Goal: Communication & Community: Share content

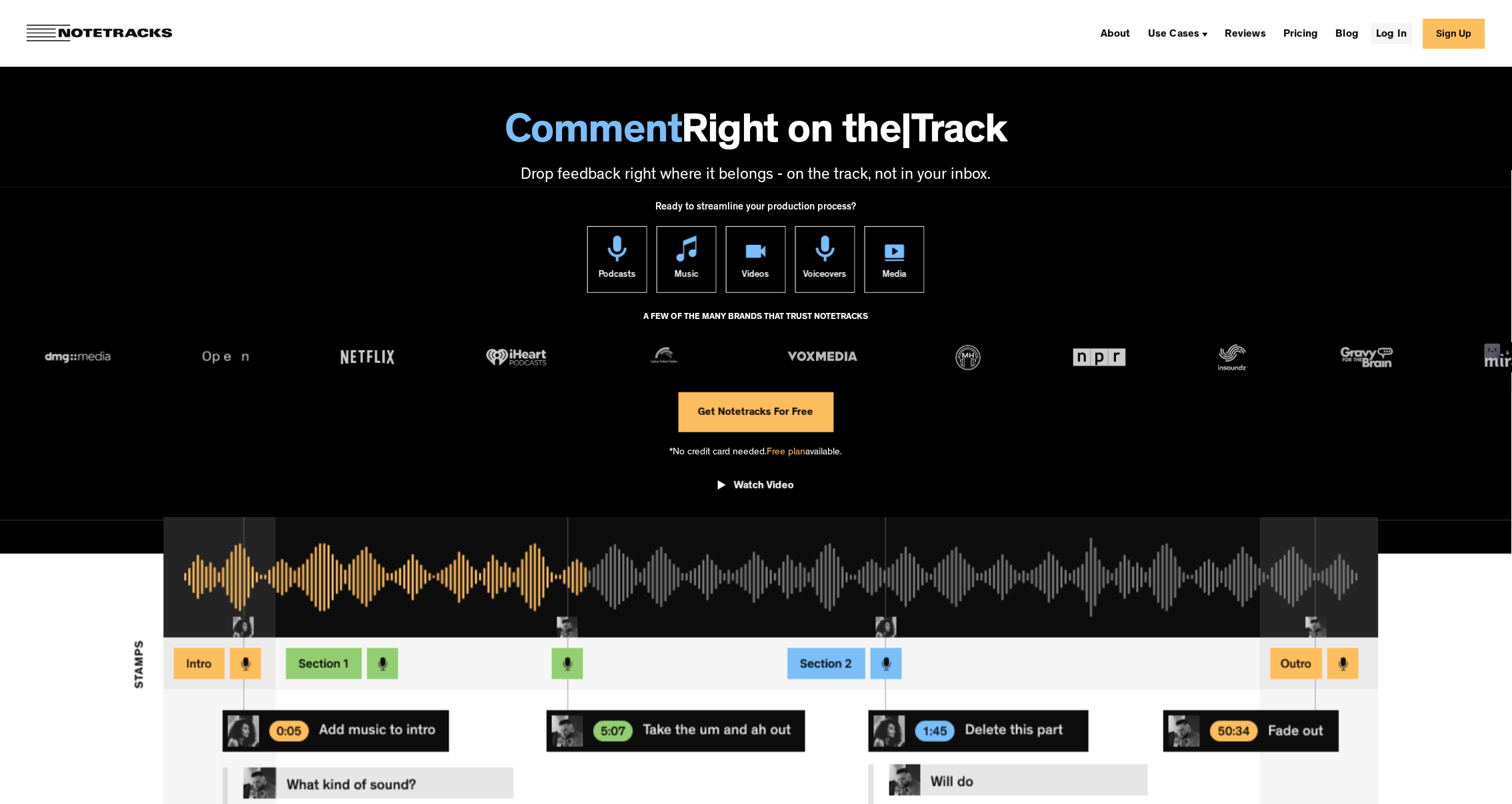
click at [1391, 30] on link "Log In" at bounding box center [1393, 33] width 42 height 21
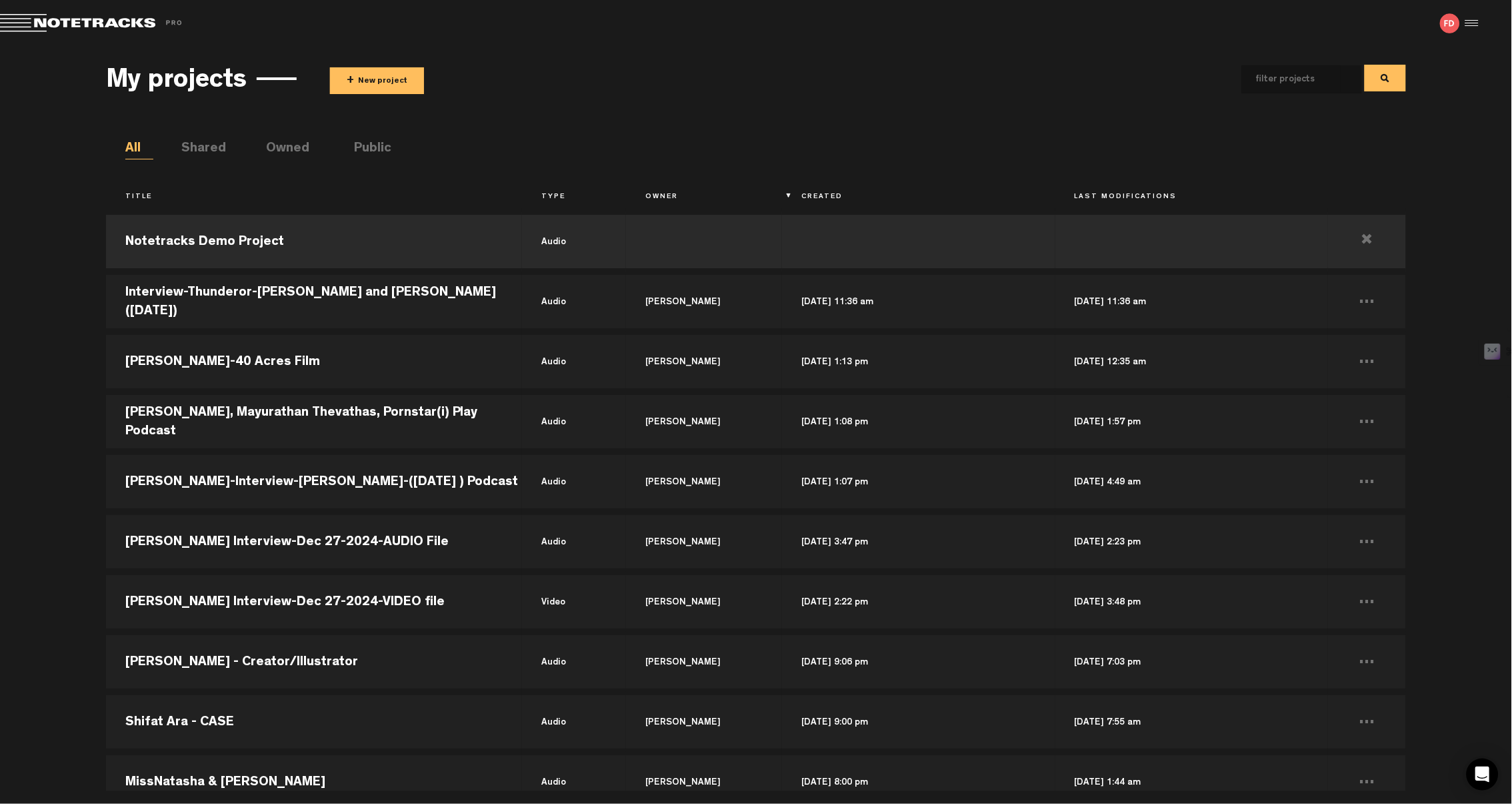
click at [1479, 21] on div at bounding box center [1470, 23] width 20 height 20
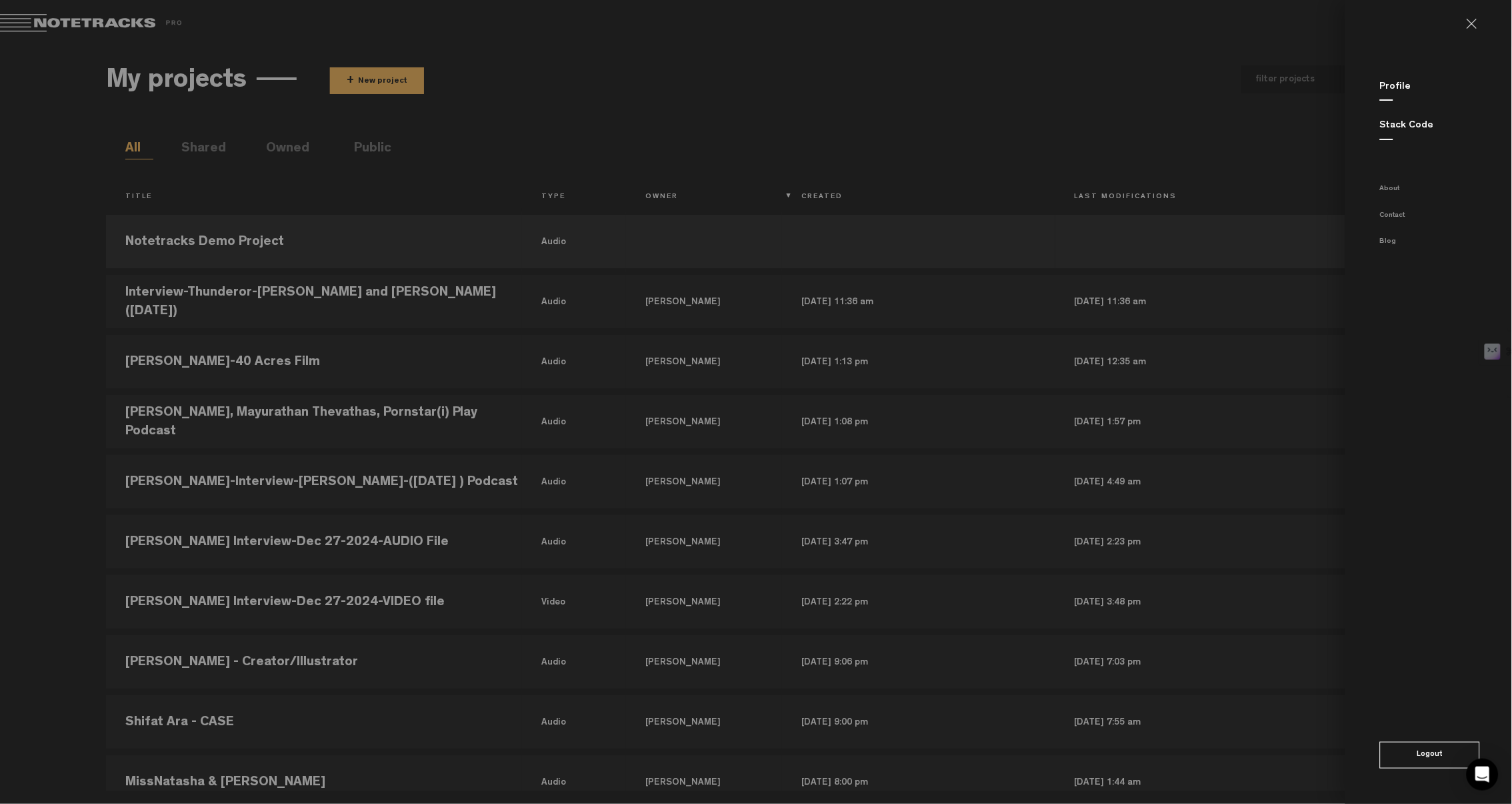
click at [1482, 22] on link at bounding box center [1477, 24] width 21 height 11
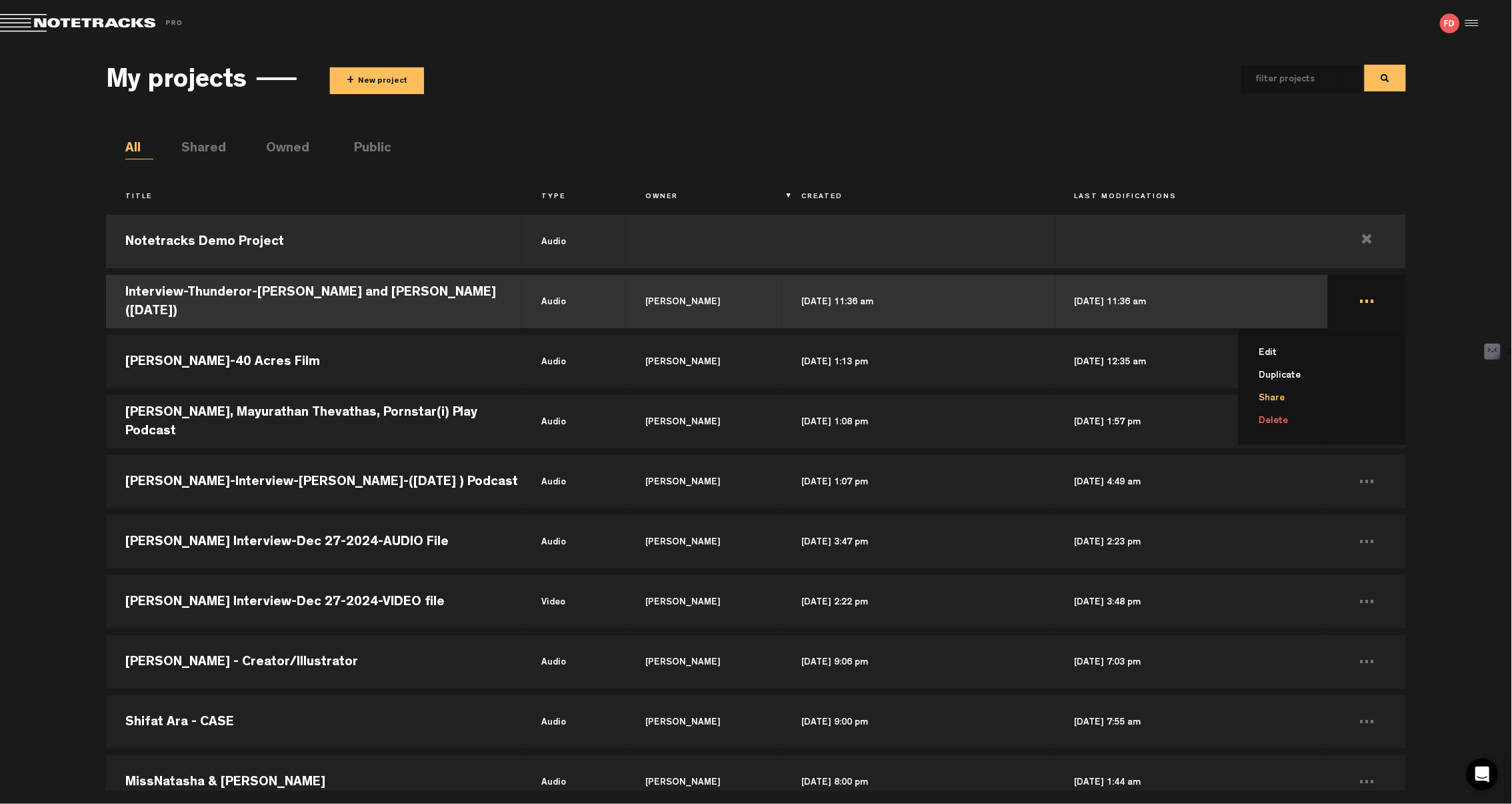
click at [1293, 395] on li "Share" at bounding box center [1331, 398] width 152 height 23
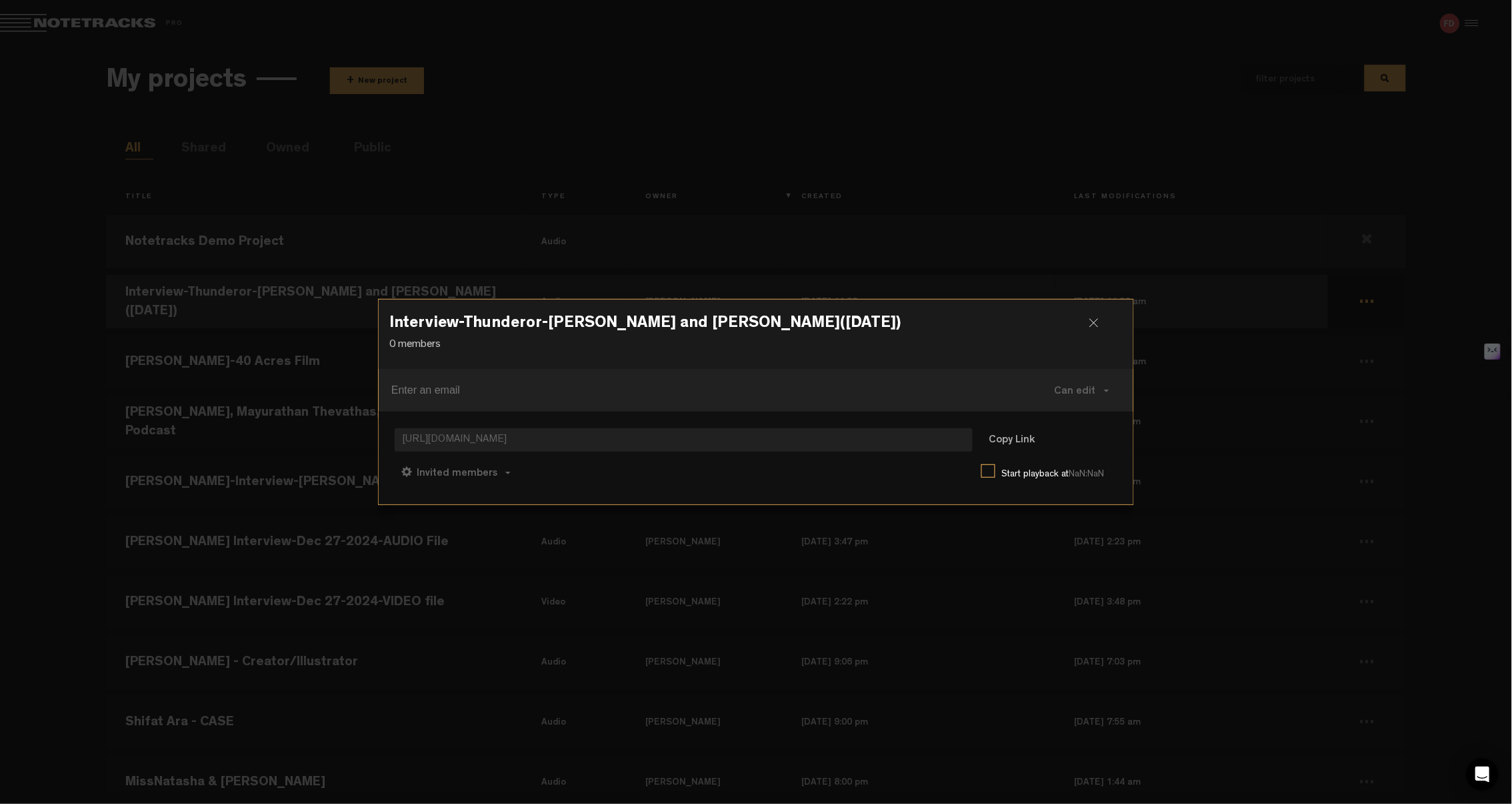
click at [1091, 328] on div at bounding box center [1099, 328] width 20 height 20
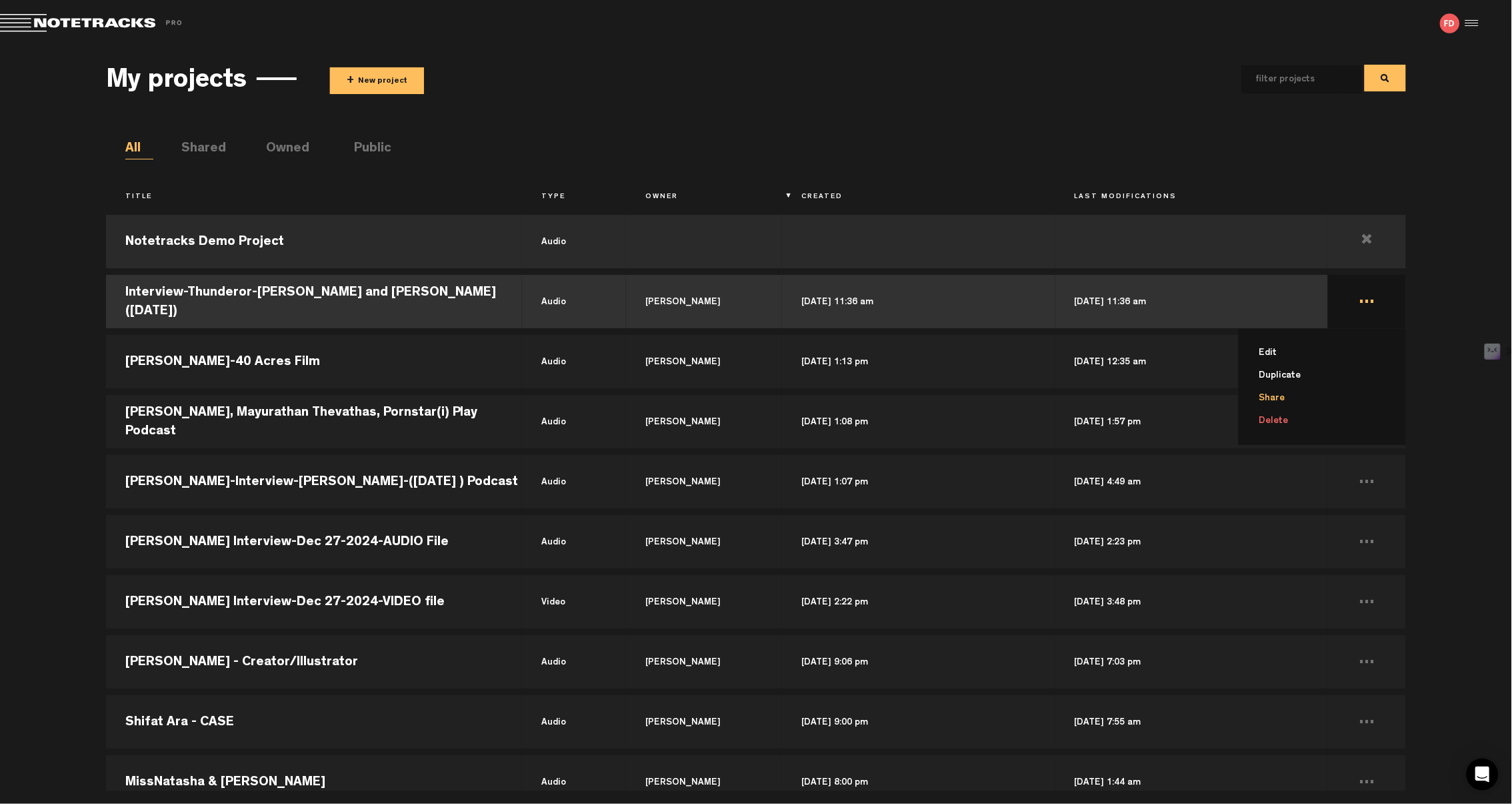
click at [1293, 400] on li "Share" at bounding box center [1331, 398] width 152 height 23
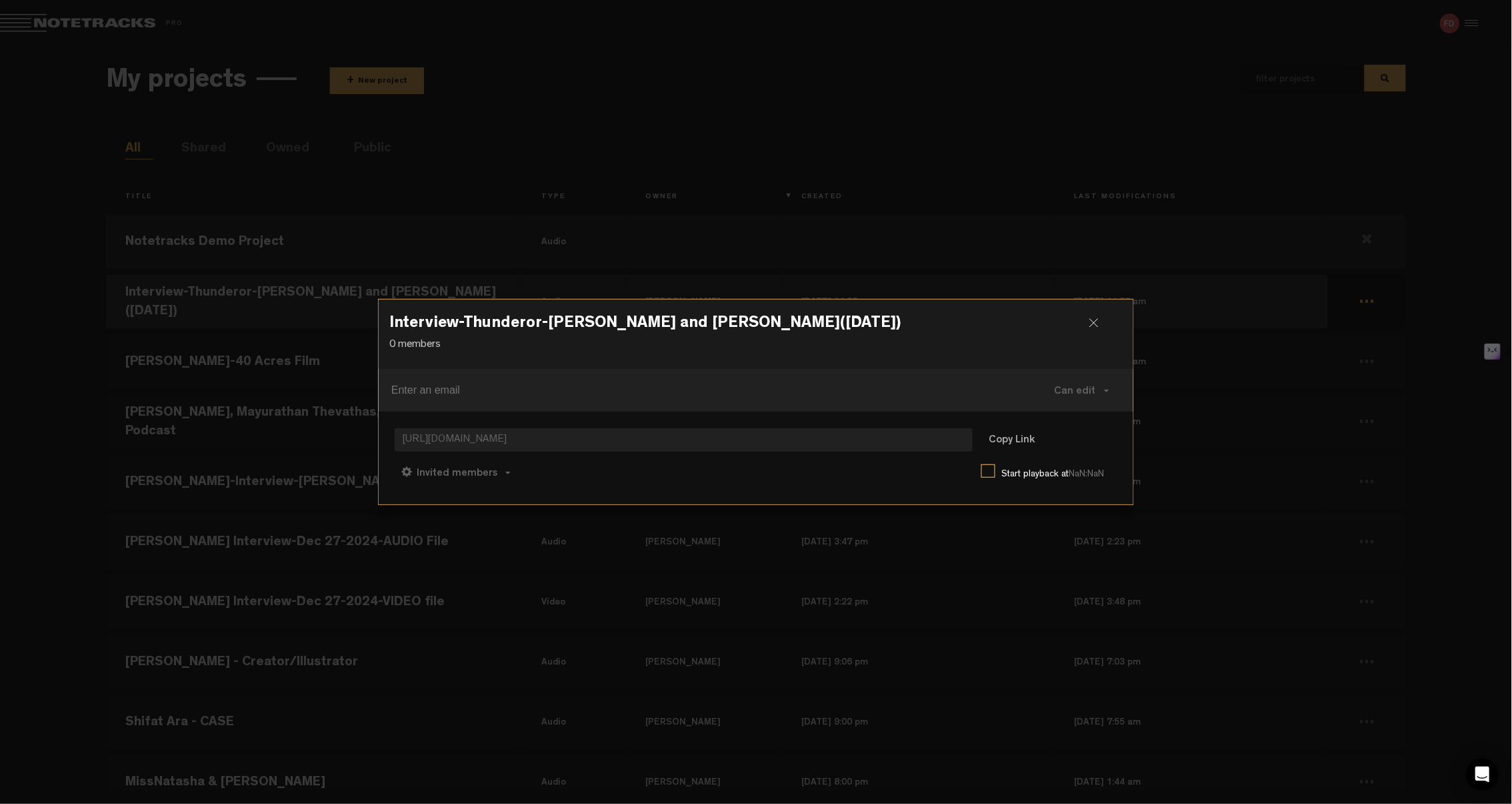
click at [1093, 318] on div at bounding box center [1099, 328] width 20 height 20
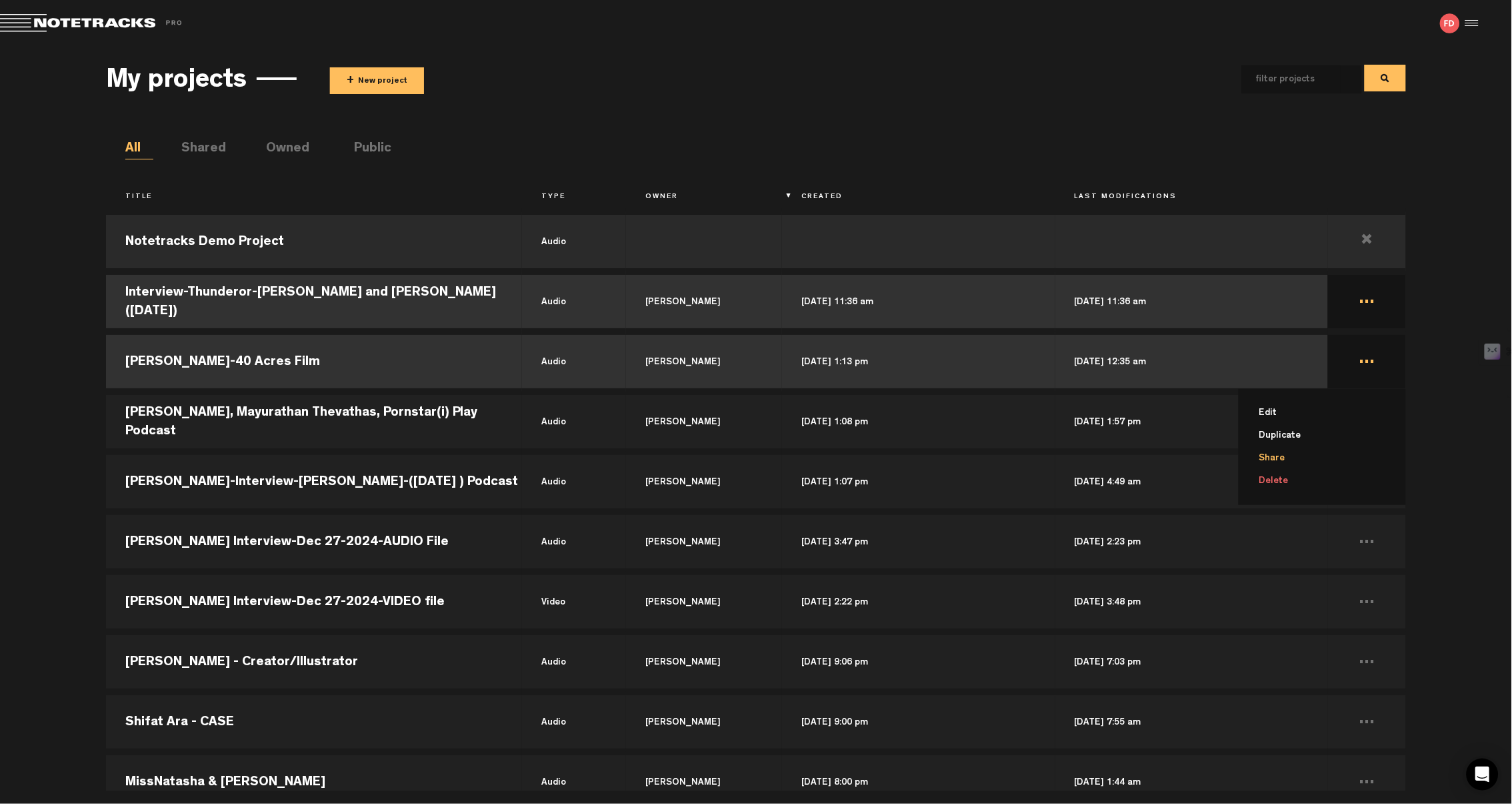
click at [1286, 451] on li "Share" at bounding box center [1331, 458] width 152 height 23
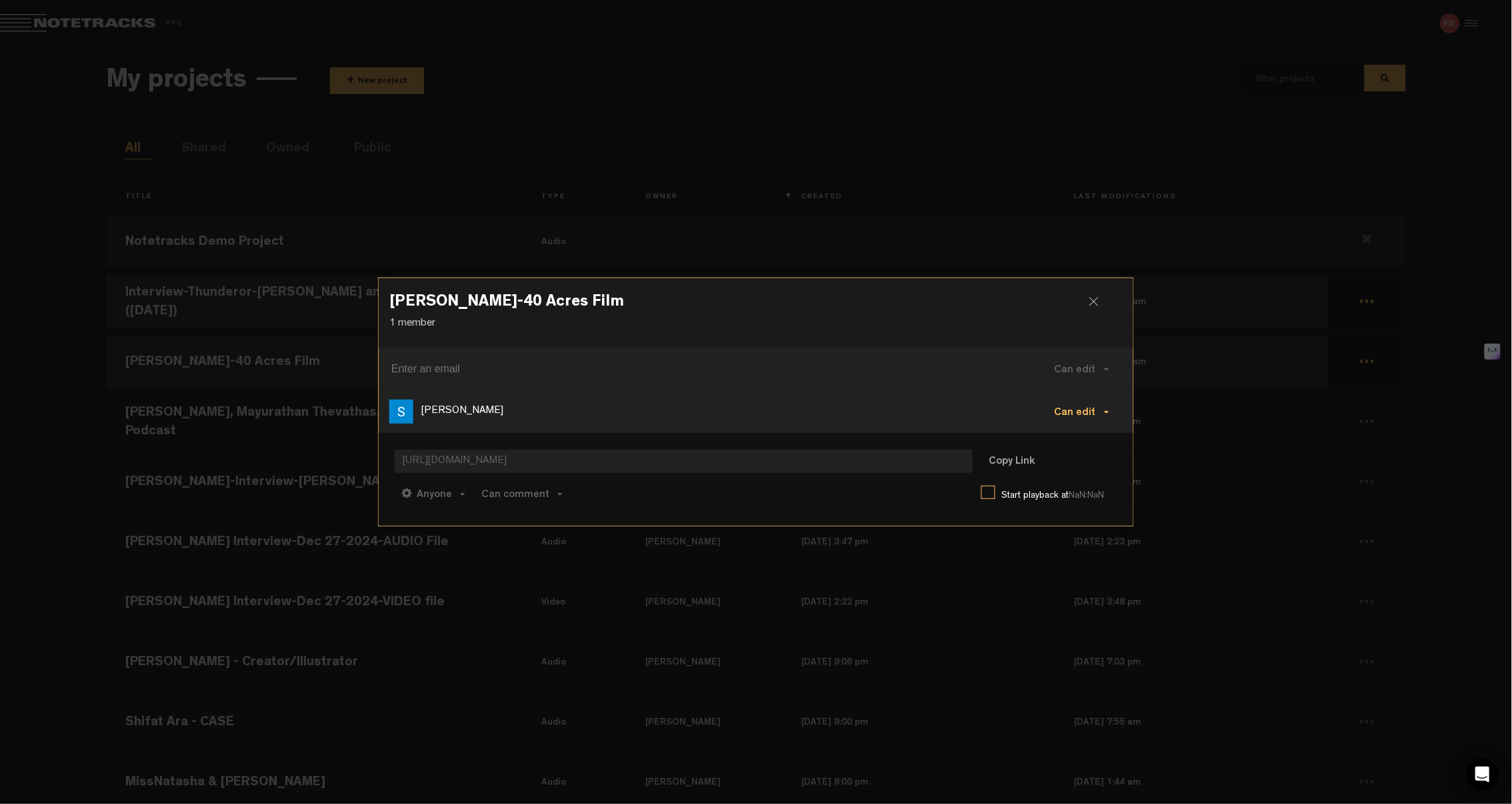
click at [1109, 408] on button "Can edit" at bounding box center [1082, 411] width 82 height 32
click at [1089, 504] on link "Remove" at bounding box center [1086, 502] width 90 height 19
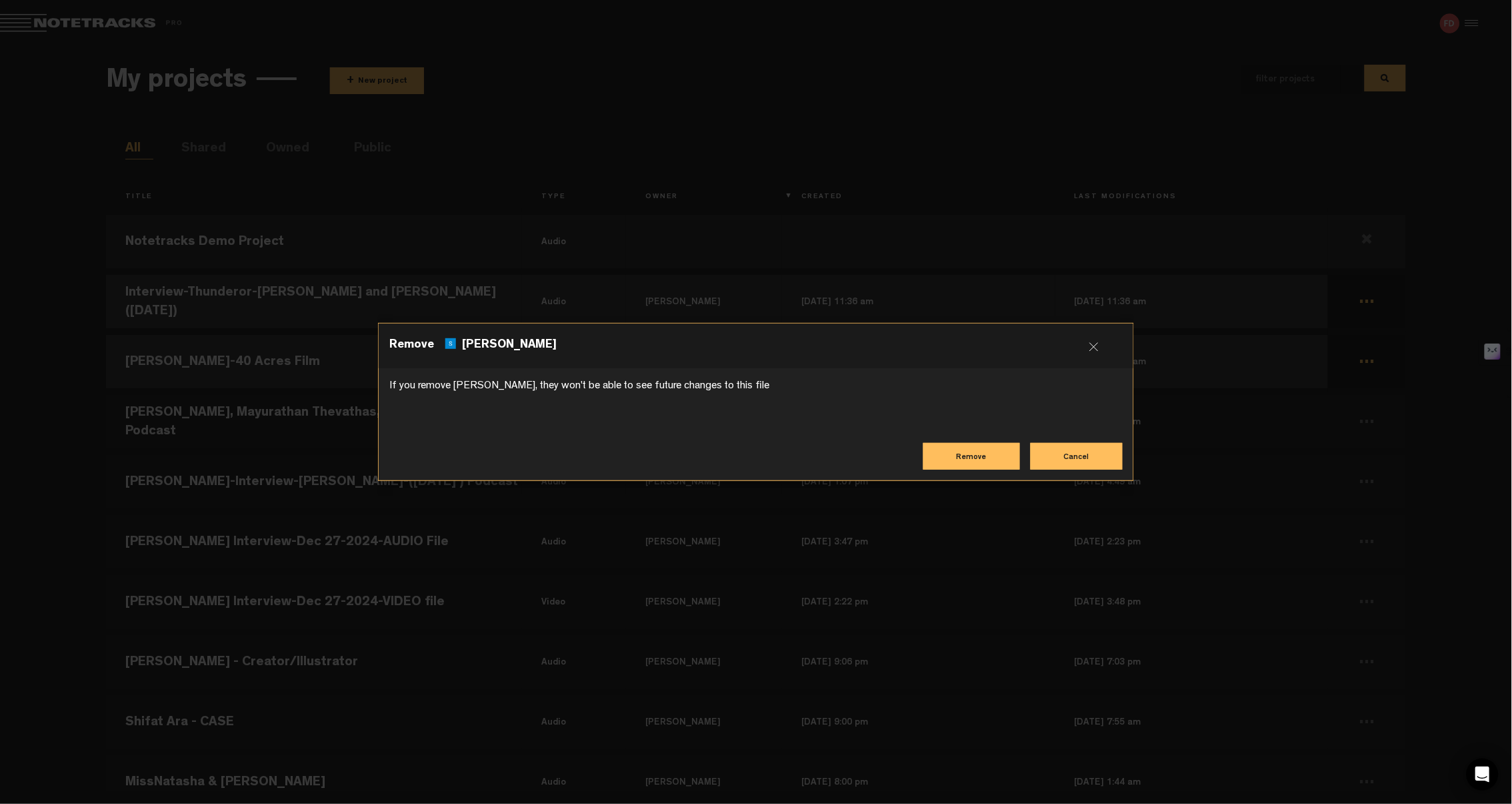
click at [992, 452] on button "Remove" at bounding box center [971, 456] width 96 height 27
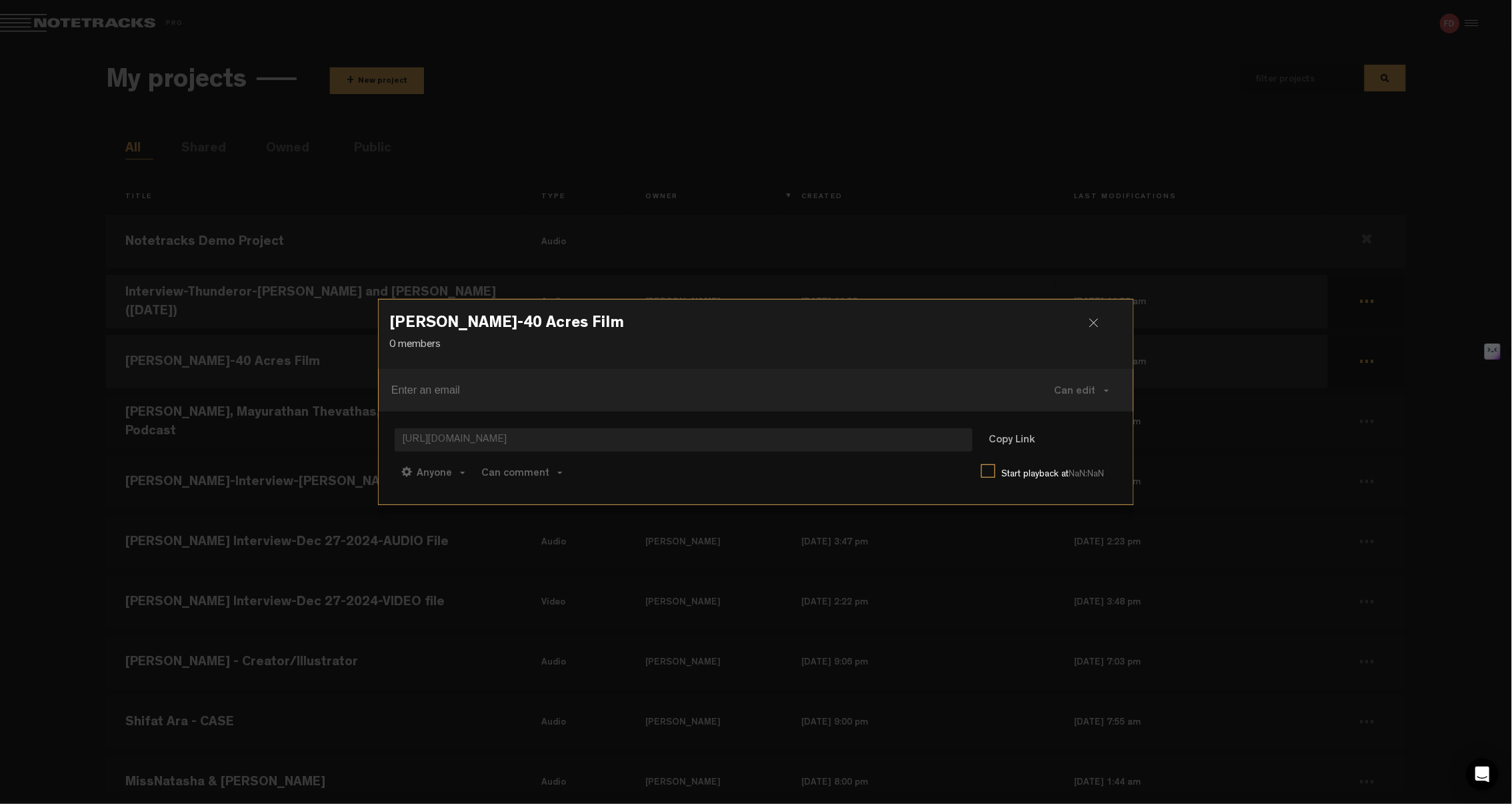
click at [1093, 325] on div at bounding box center [1099, 328] width 20 height 20
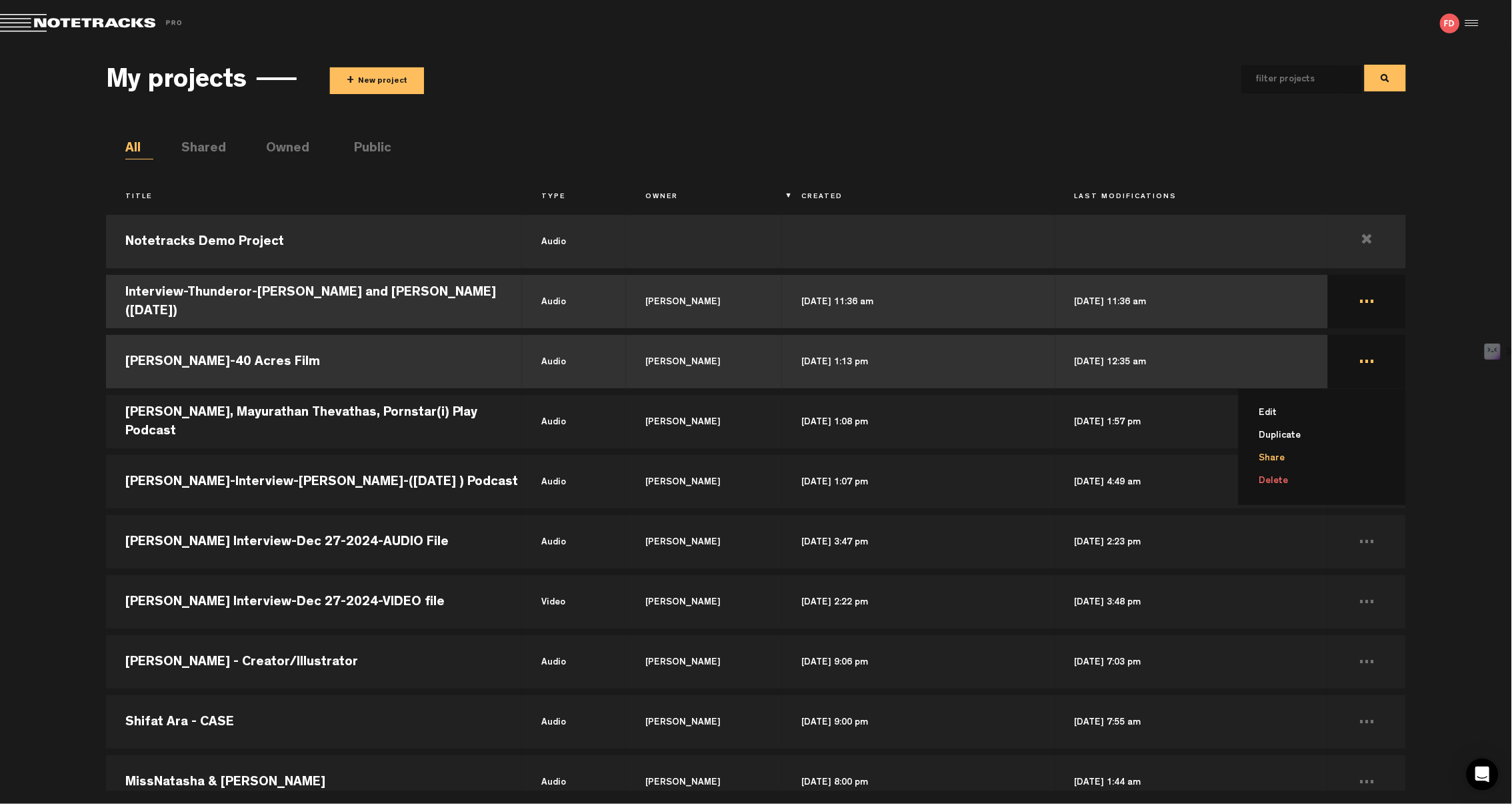
click at [1274, 460] on li "Share" at bounding box center [1331, 458] width 152 height 23
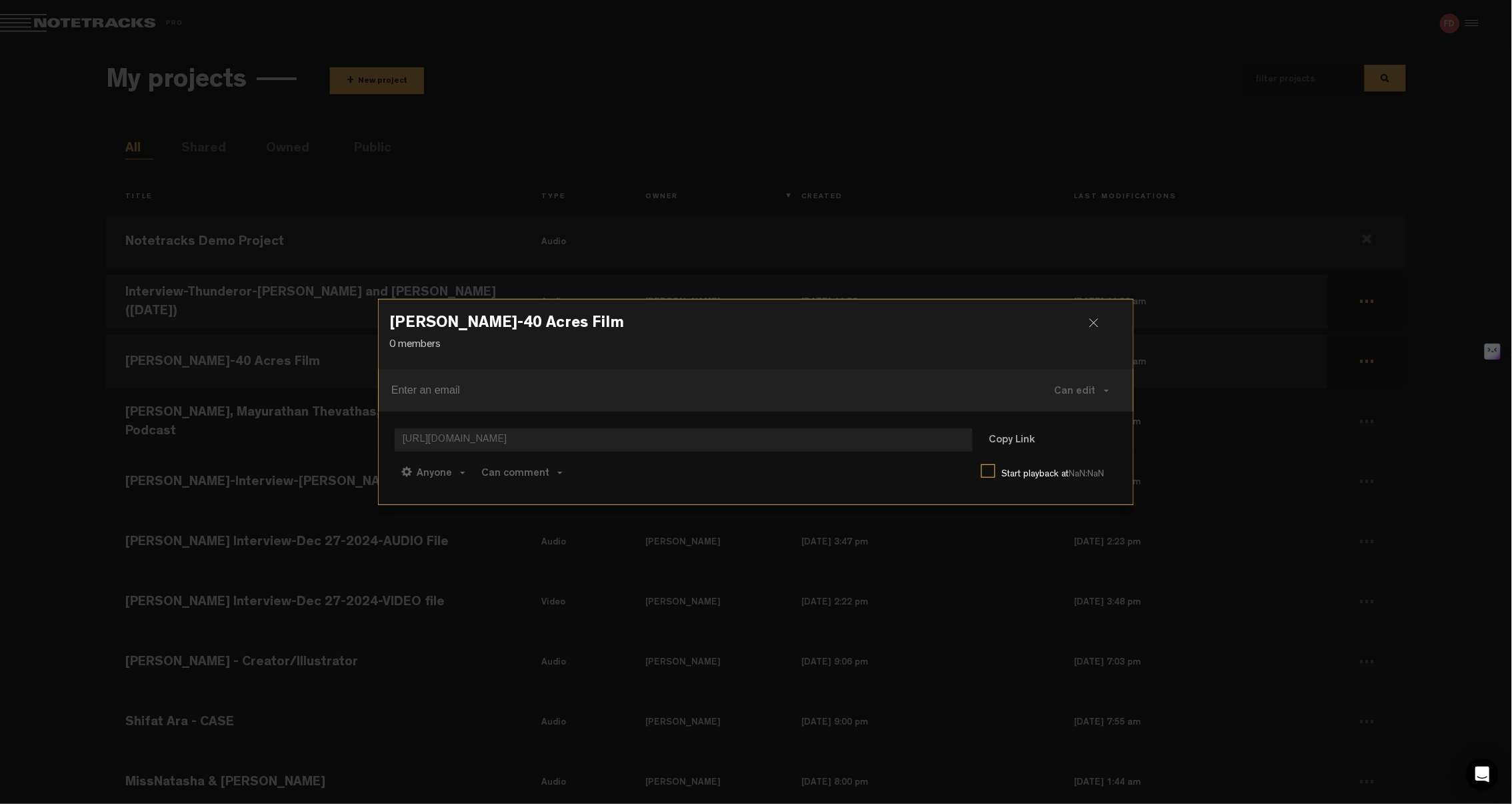
click at [1098, 320] on div at bounding box center [1099, 328] width 20 height 20
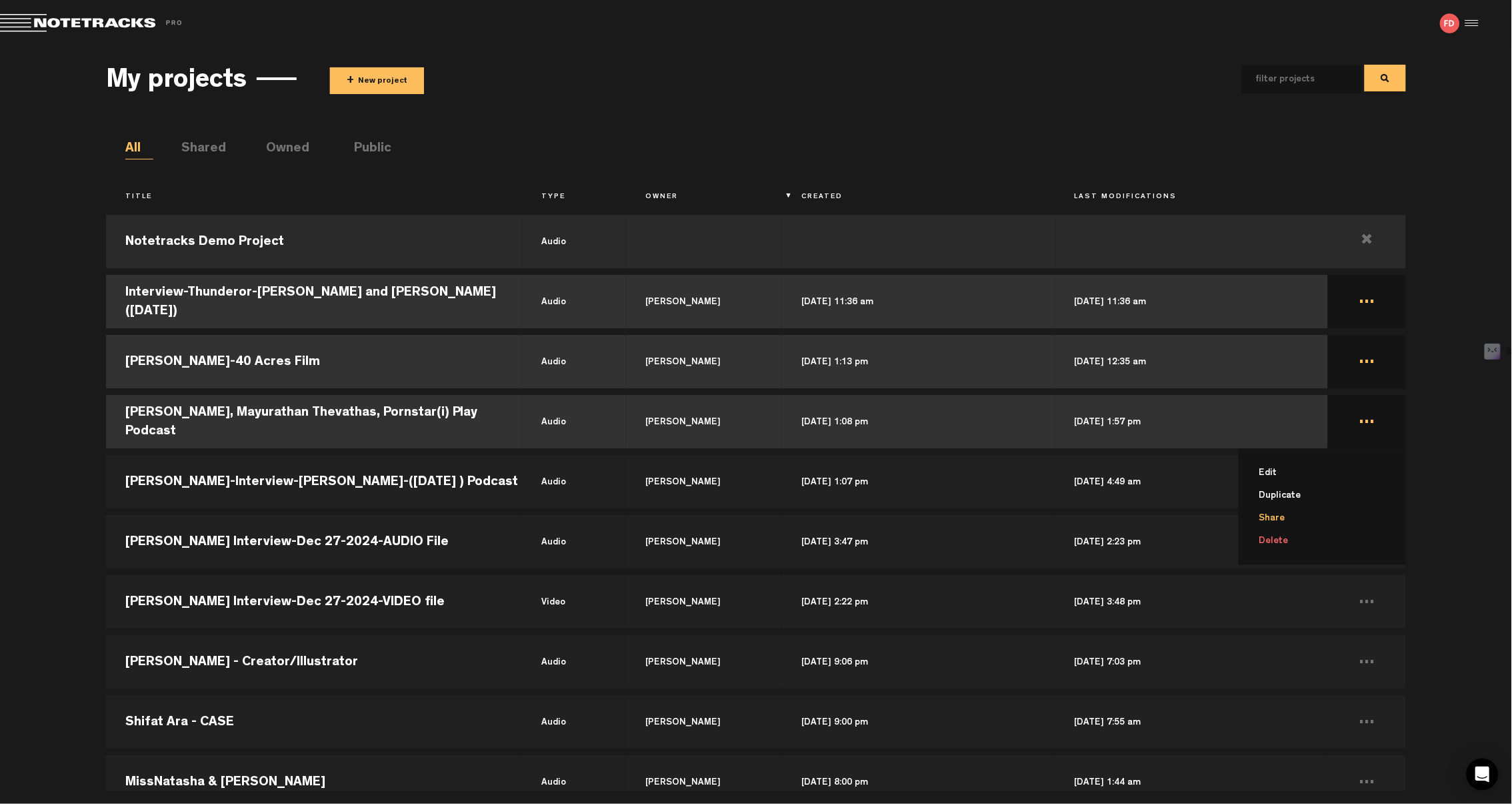
click at [1291, 510] on li "Share" at bounding box center [1331, 517] width 152 height 23
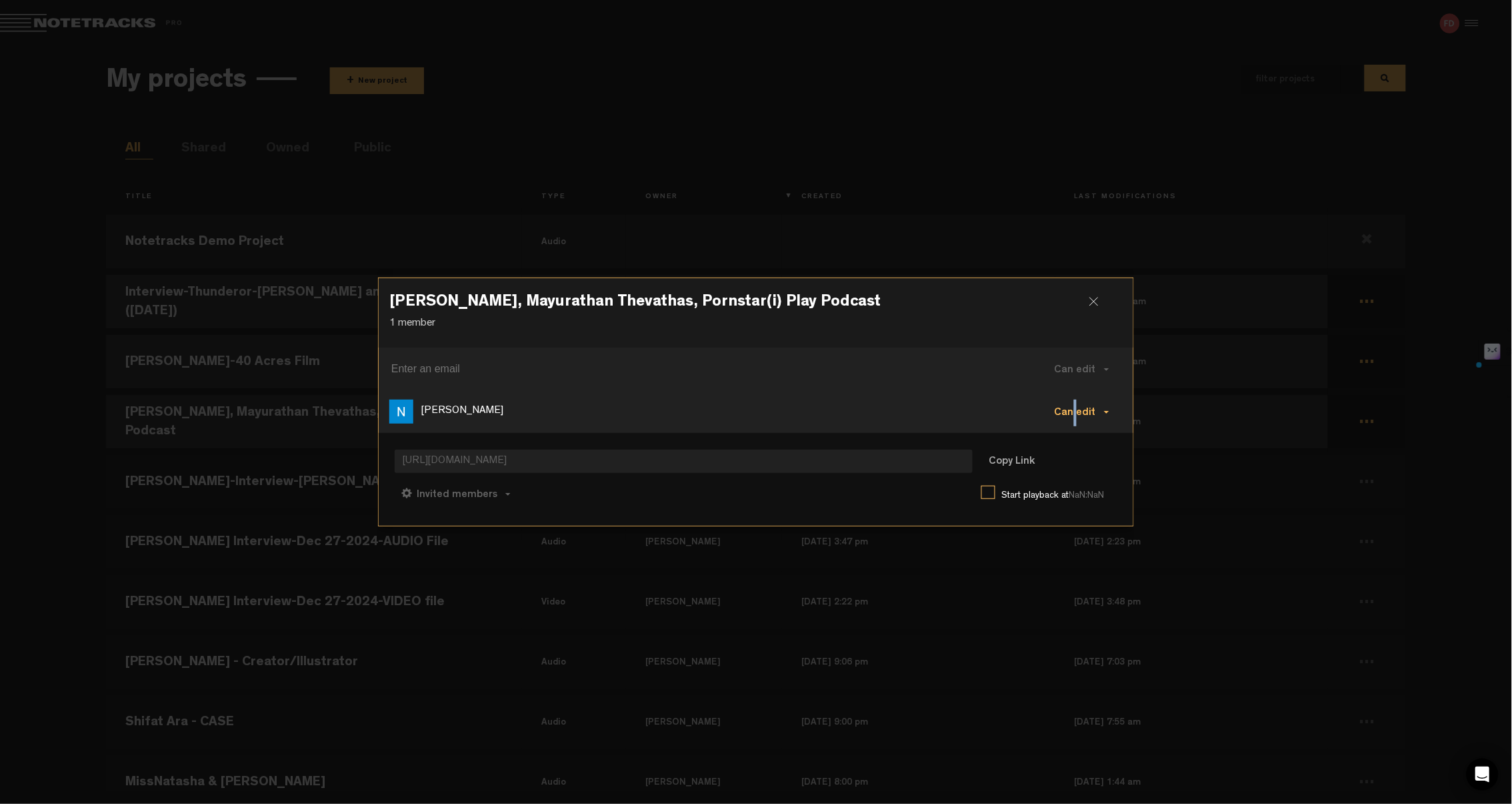
click at [1109, 406] on button "Can edit" at bounding box center [1082, 411] width 82 height 32
click at [1087, 504] on link "Remove" at bounding box center [1086, 502] width 90 height 19
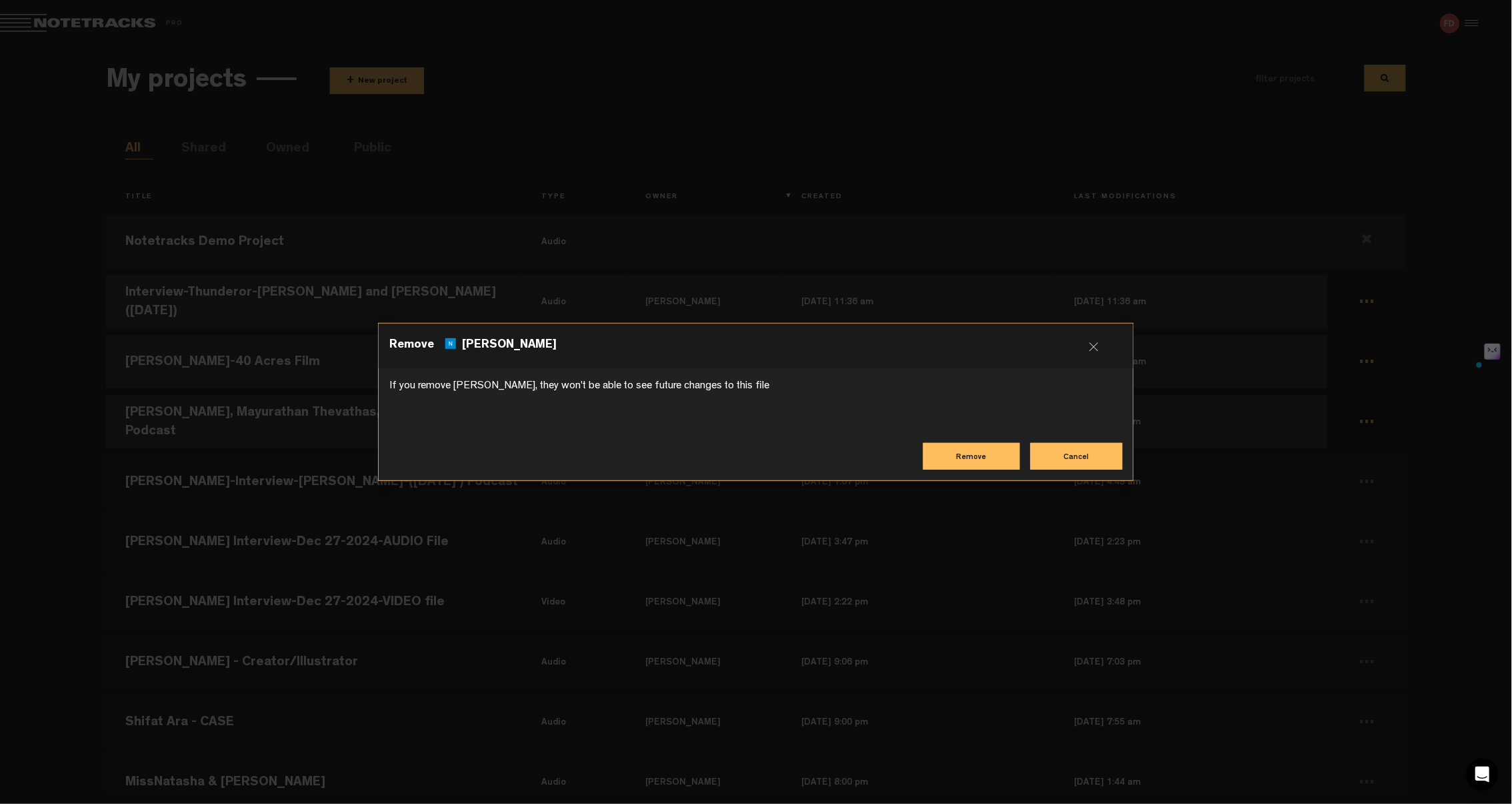
click at [962, 459] on button "Remove" at bounding box center [971, 456] width 96 height 27
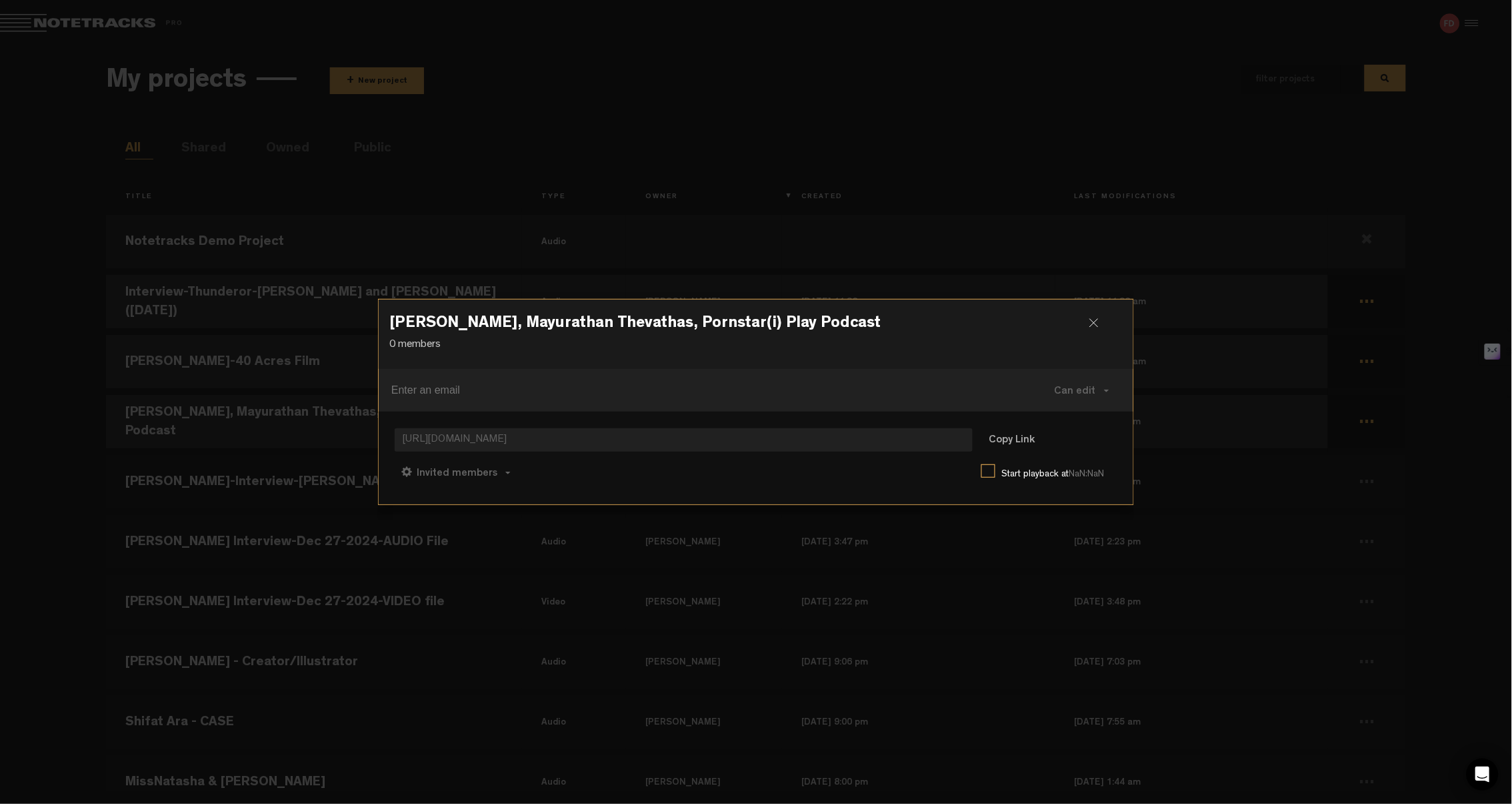
click at [1090, 322] on div at bounding box center [1099, 328] width 20 height 20
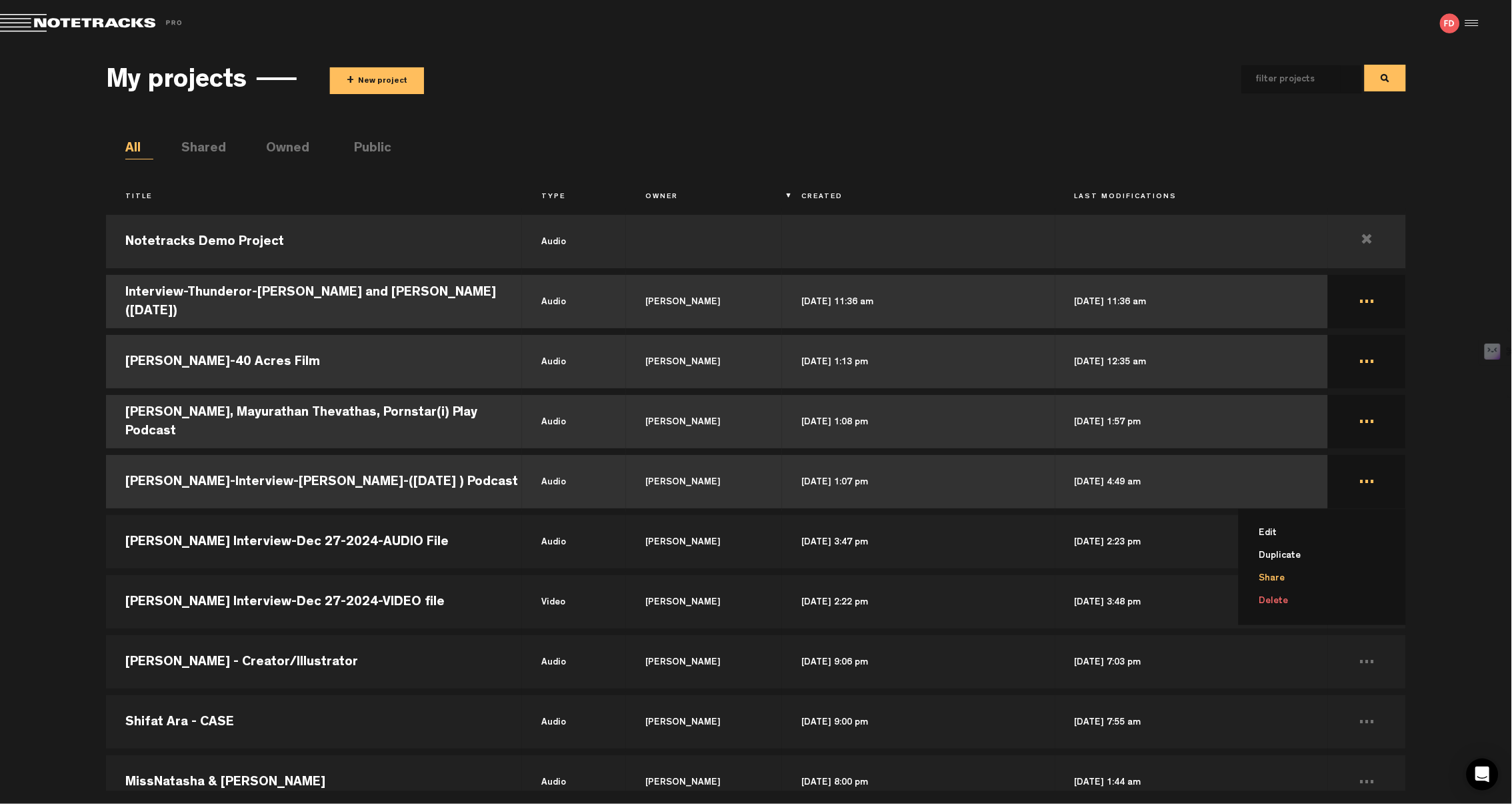
click at [1266, 573] on li "Share" at bounding box center [1331, 578] width 152 height 23
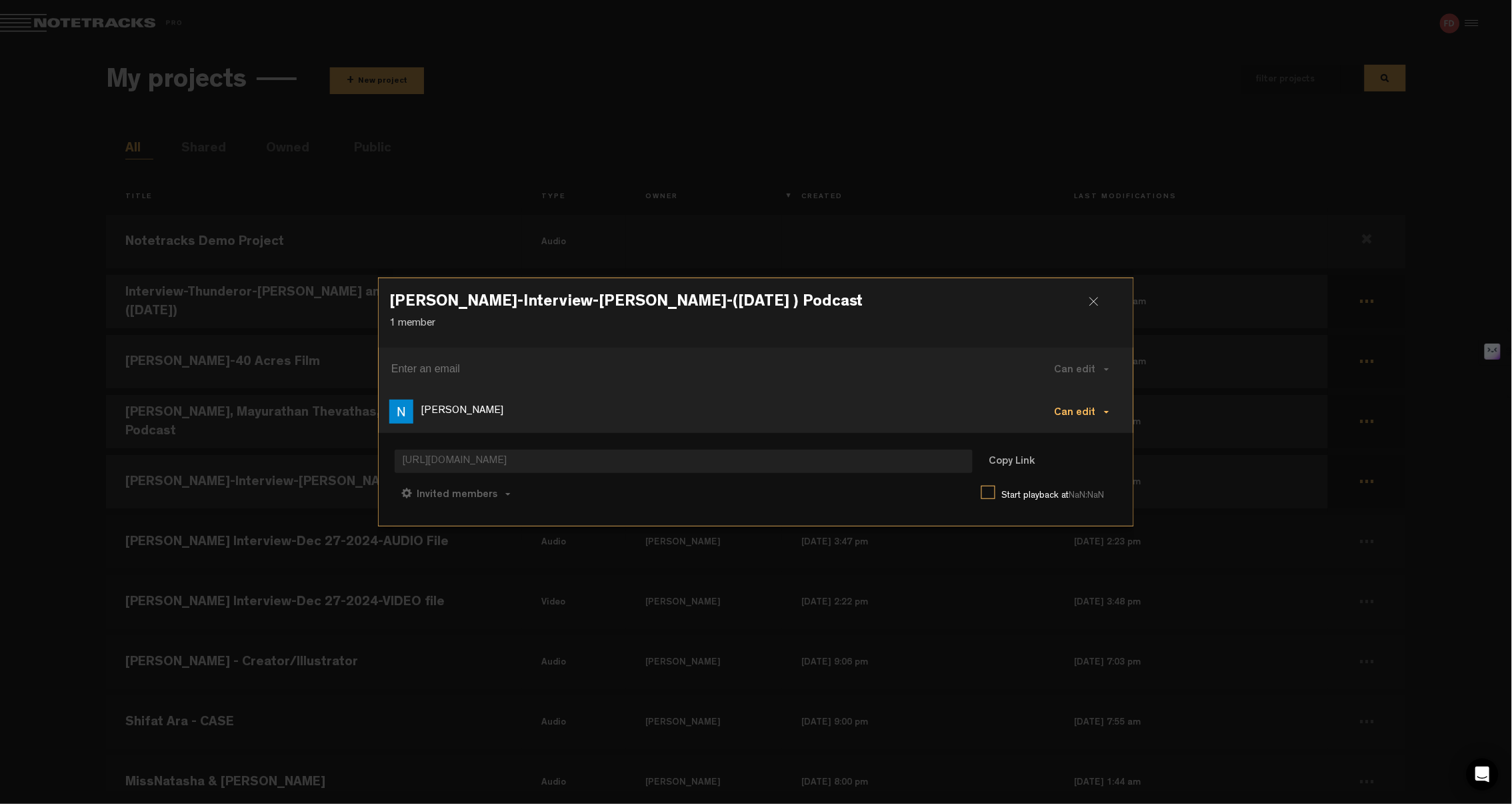
click at [1107, 408] on button "Can edit" at bounding box center [1082, 411] width 82 height 32
click at [1081, 497] on link "Remove" at bounding box center [1086, 502] width 90 height 19
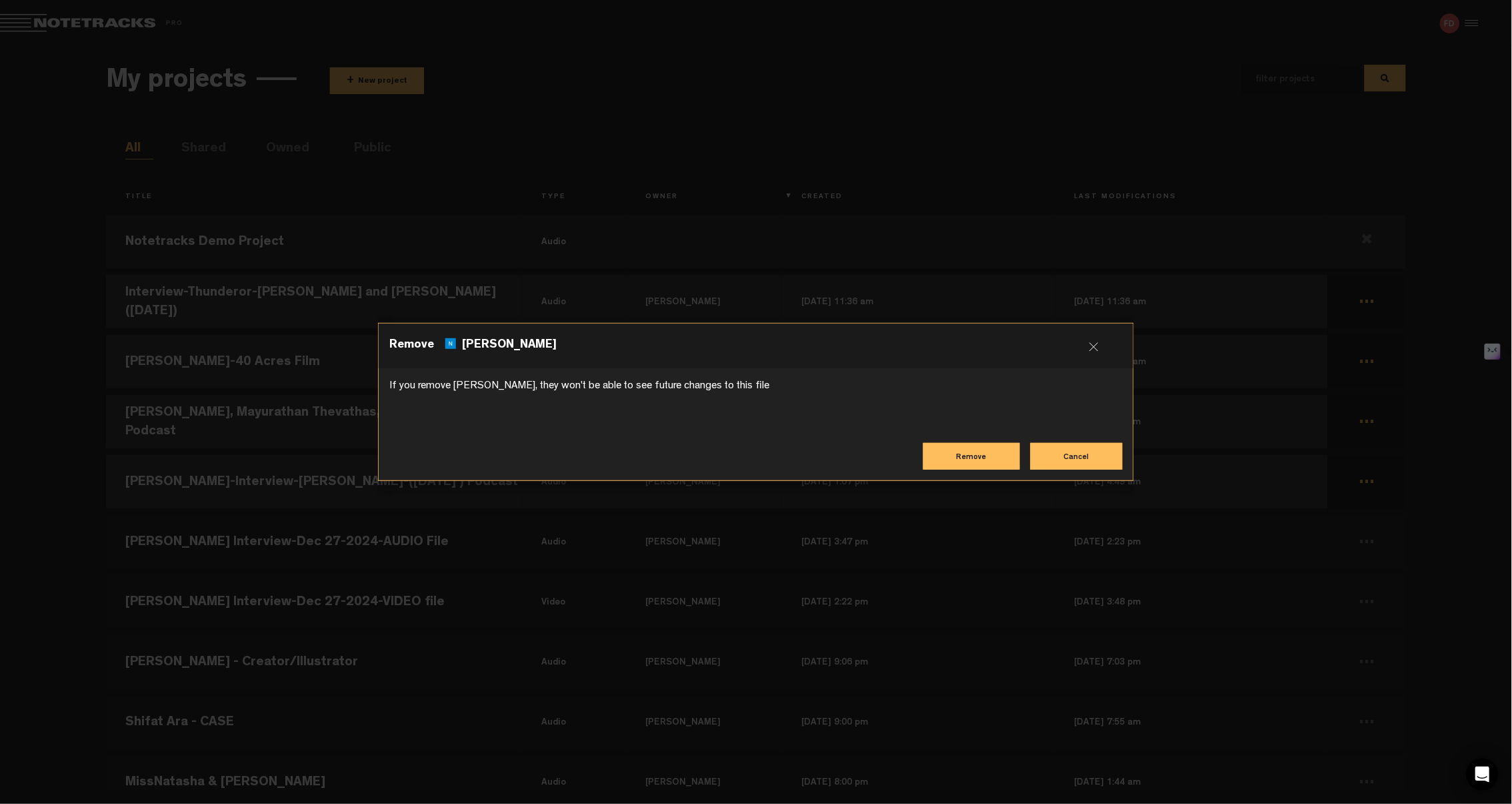
click at [995, 462] on button "Remove" at bounding box center [971, 456] width 96 height 27
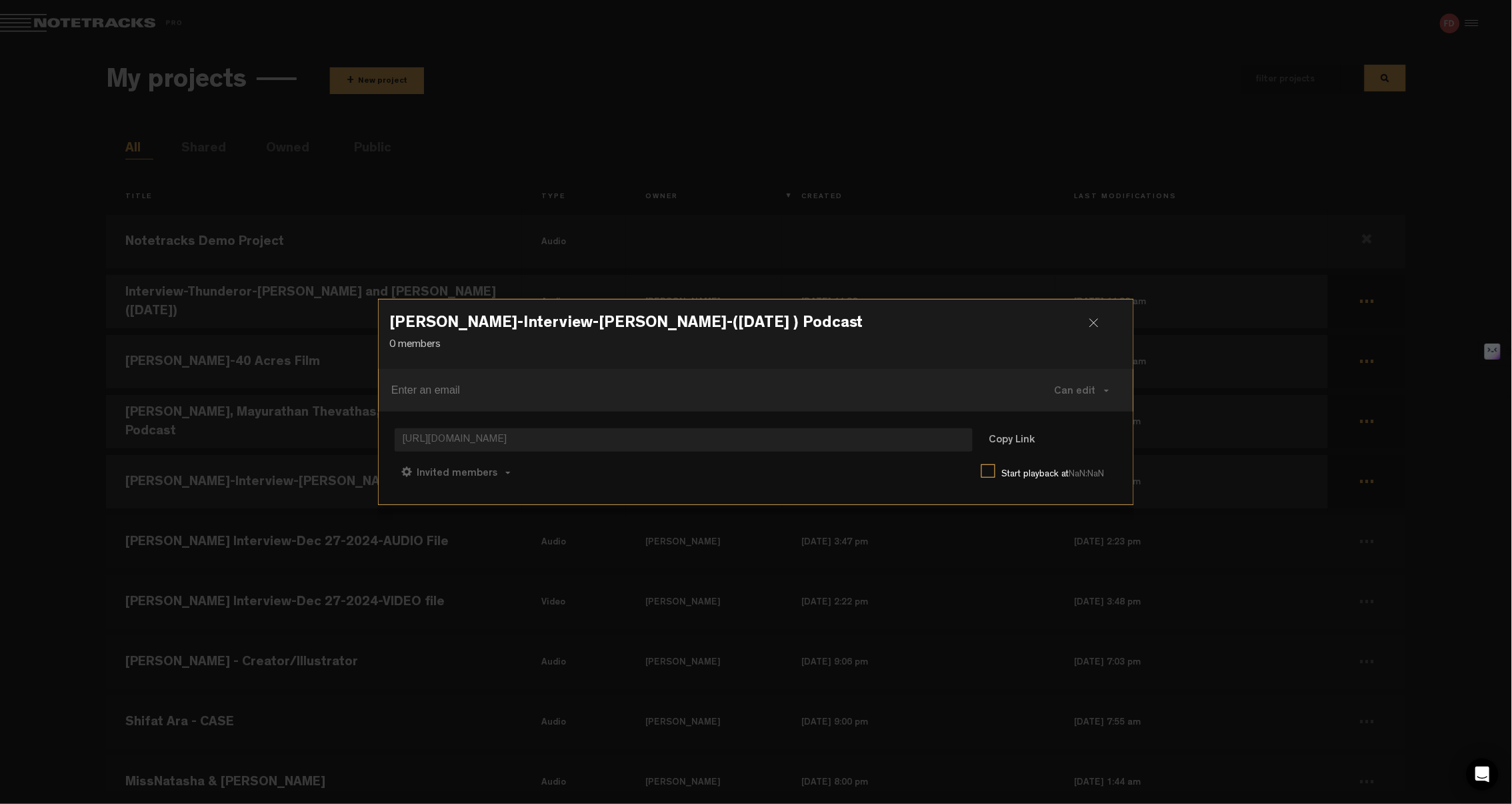
click at [1097, 324] on div at bounding box center [1099, 328] width 20 height 20
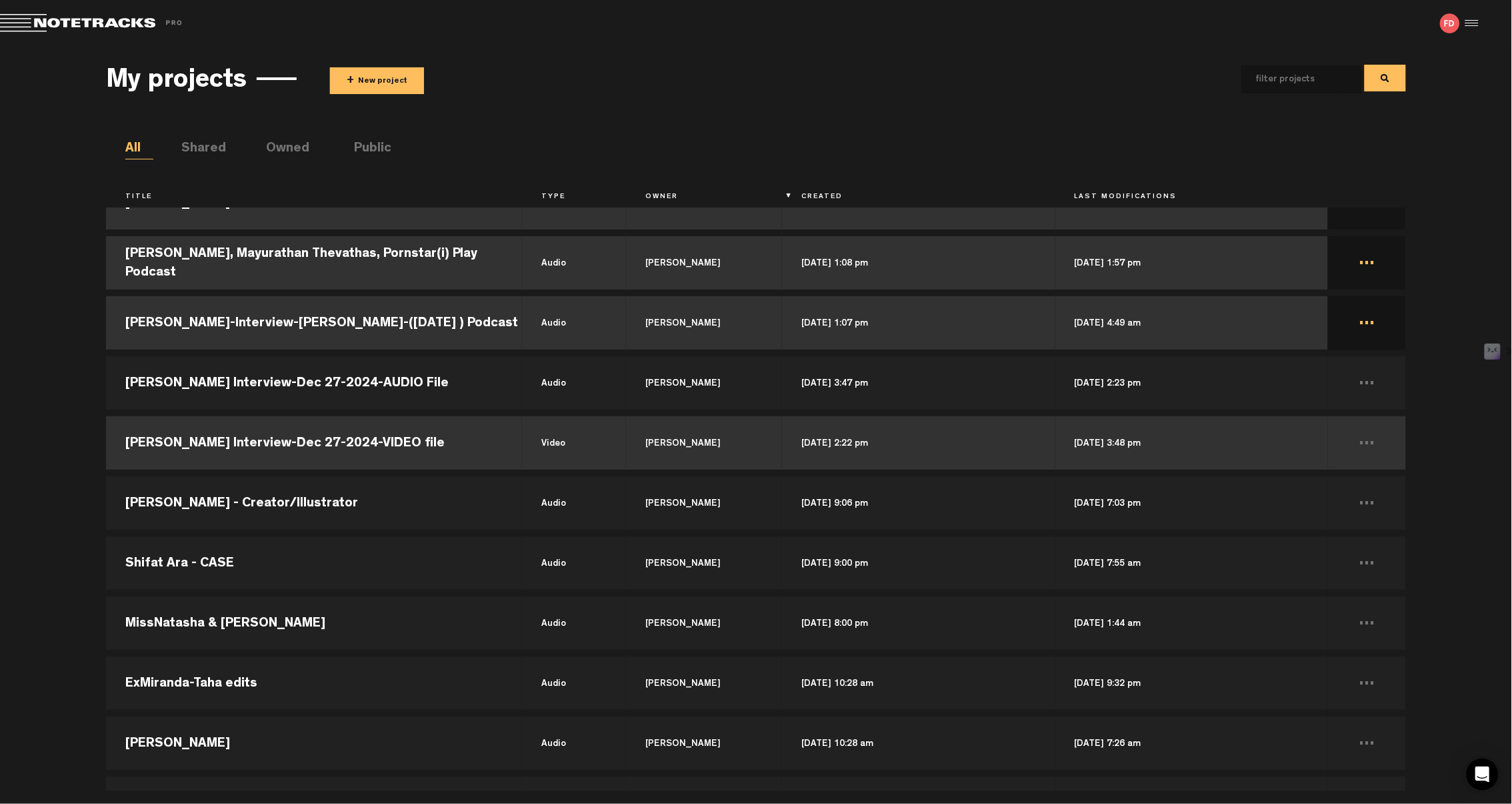
scroll to position [156, 0]
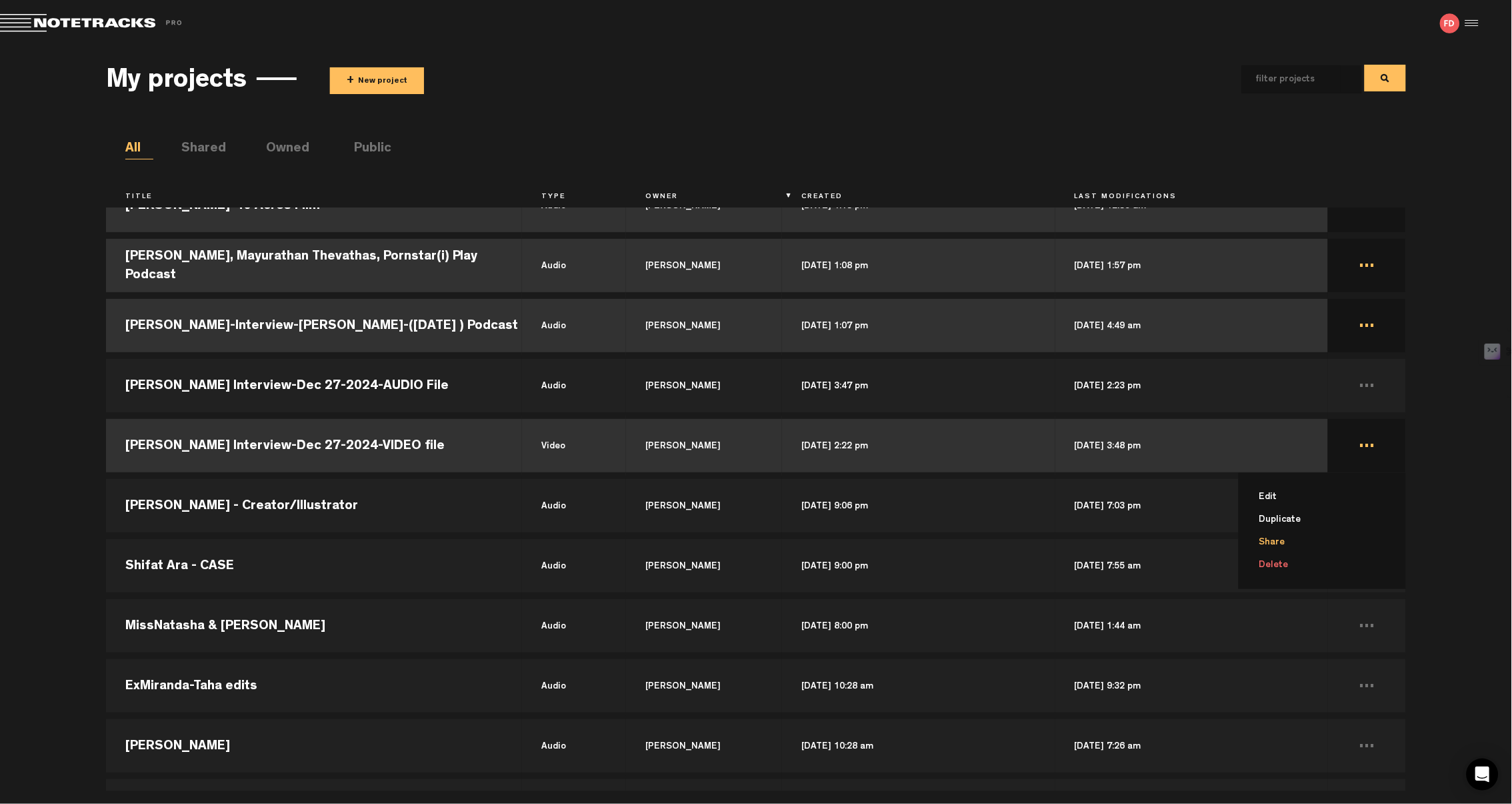
click at [1287, 537] on li "Share" at bounding box center [1331, 542] width 152 height 23
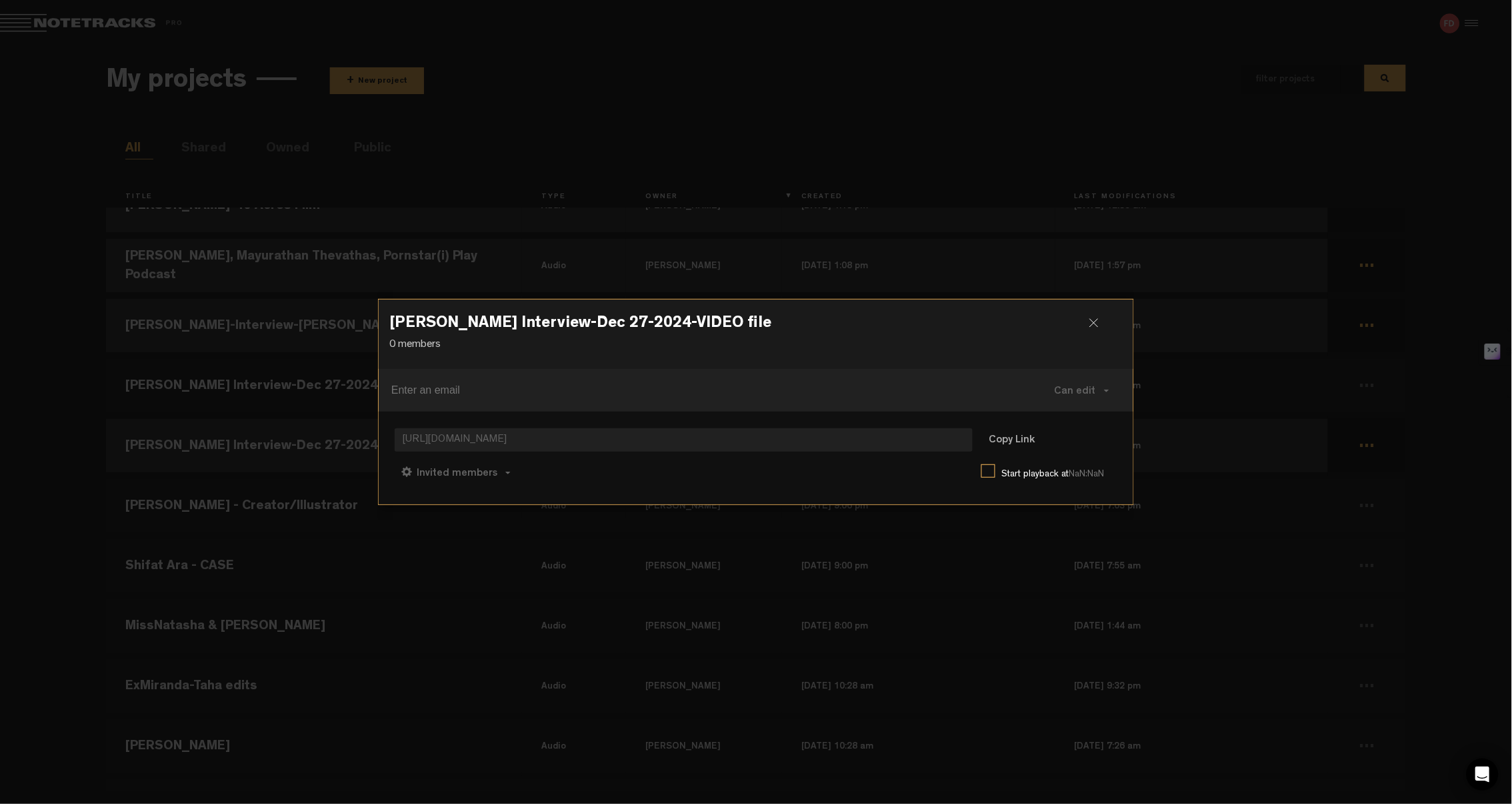
click at [1100, 320] on div at bounding box center [1099, 328] width 20 height 20
